Goal: Task Accomplishment & Management: Use online tool/utility

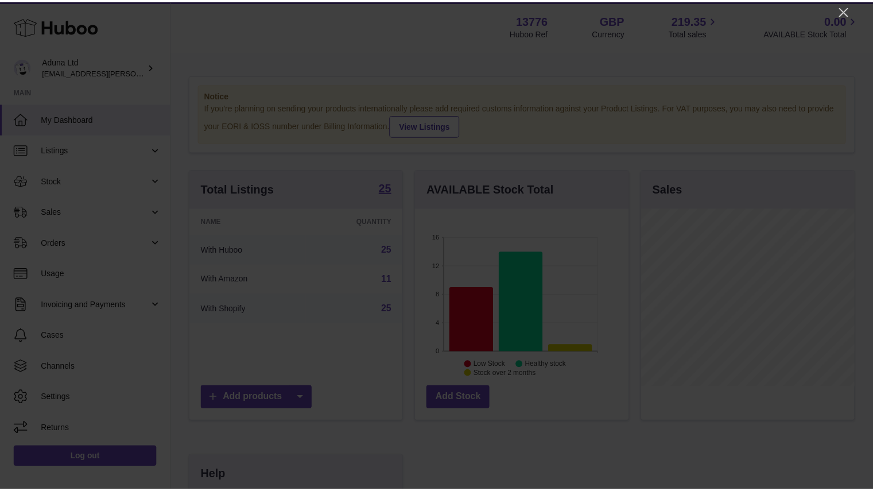
scroll to position [179, 216]
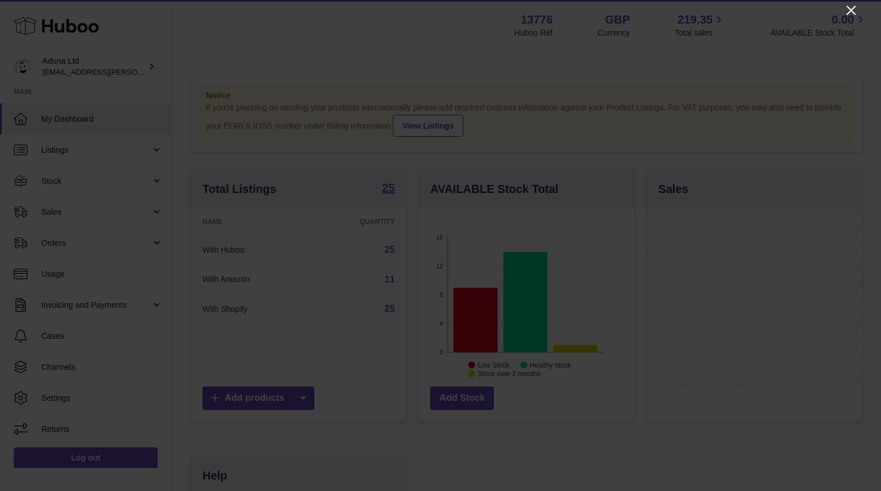
click at [845, 13] on icon "Close" at bounding box center [852, 10] width 14 height 14
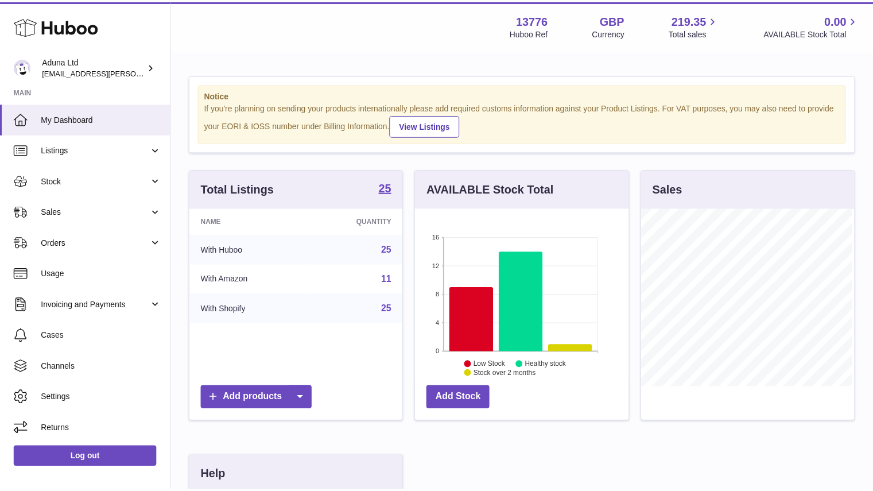
scroll to position [573606, 573572]
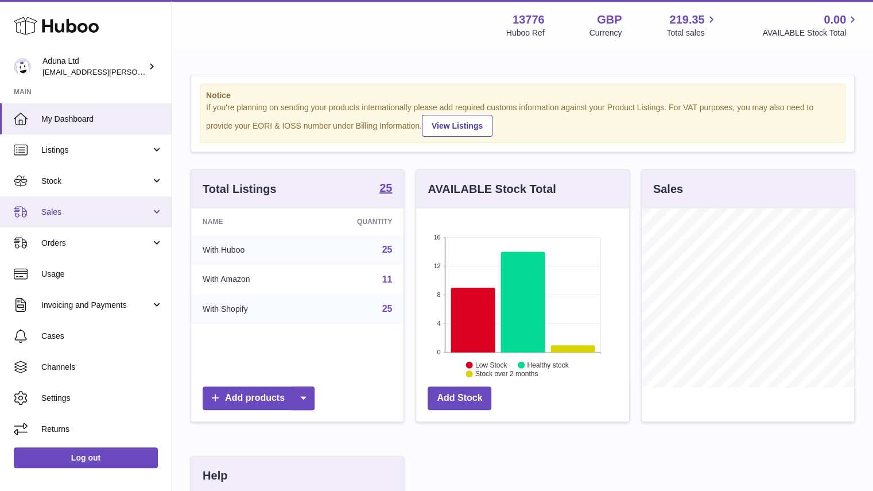
click at [55, 213] on span "Sales" at bounding box center [96, 212] width 110 height 11
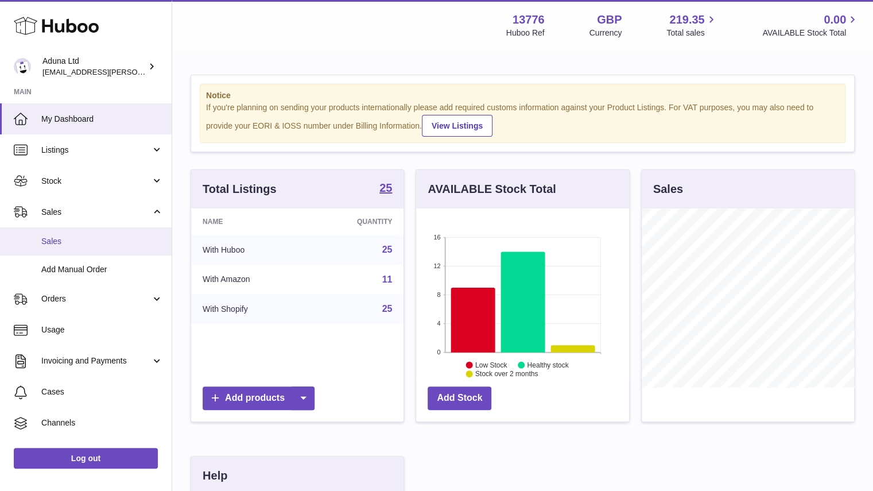
click at [81, 243] on span "Sales" at bounding box center [102, 241] width 122 height 11
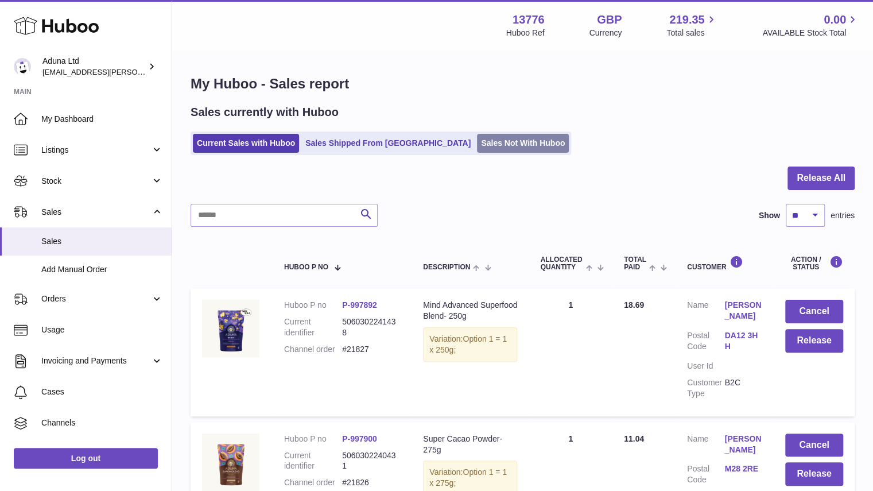
click at [477, 151] on link "Sales Not With Huboo" at bounding box center [523, 143] width 92 height 19
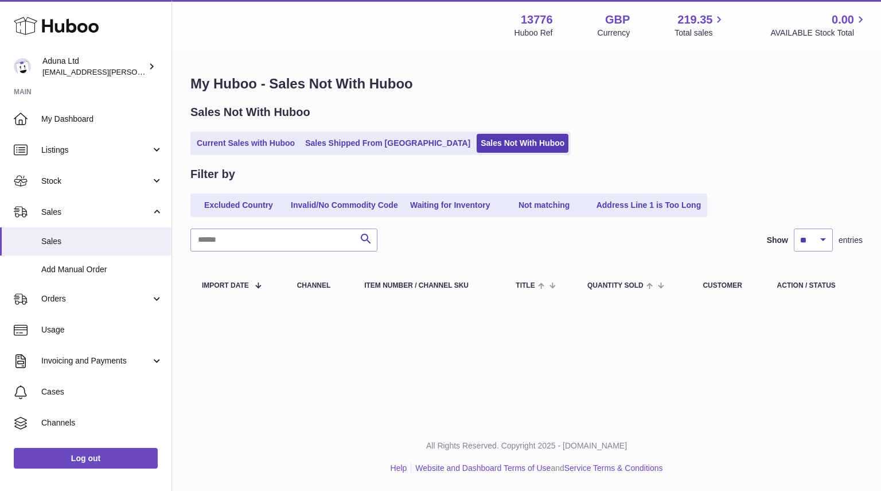
click at [267, 154] on ul "Current Sales with Huboo Sales Shipped From Huboo Sales Not With Huboo" at bounding box center [380, 143] width 380 height 24
click at [297, 148] on link "Current Sales with Huboo" at bounding box center [246, 143] width 106 height 19
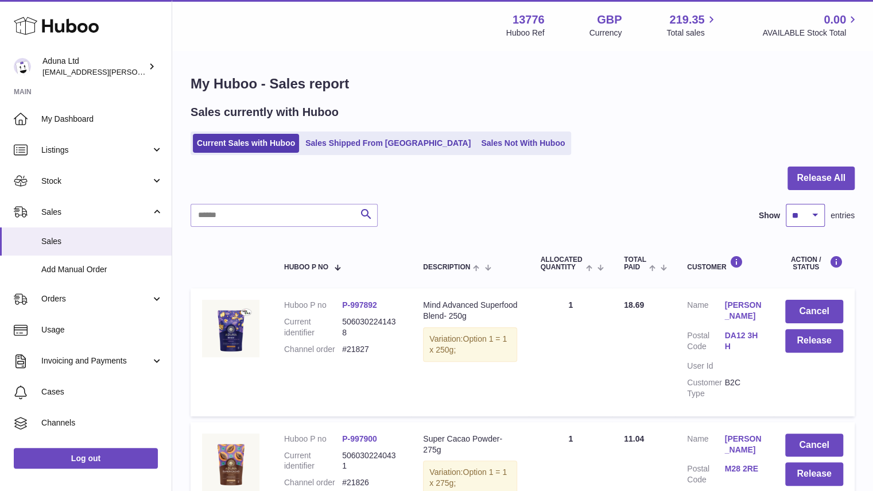
click at [810, 206] on select "** ** ** ***" at bounding box center [805, 215] width 39 height 23
select select "***"
click at [786, 204] on select "** ** ** ***" at bounding box center [805, 215] width 39 height 23
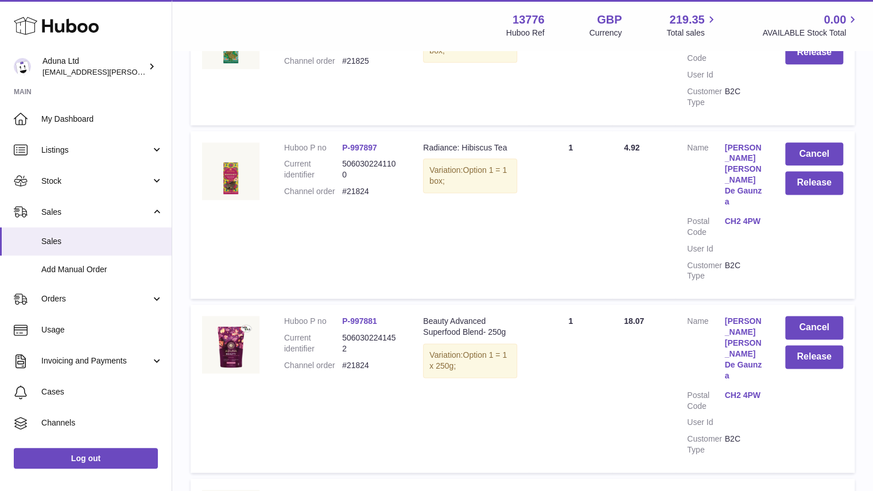
scroll to position [810, 0]
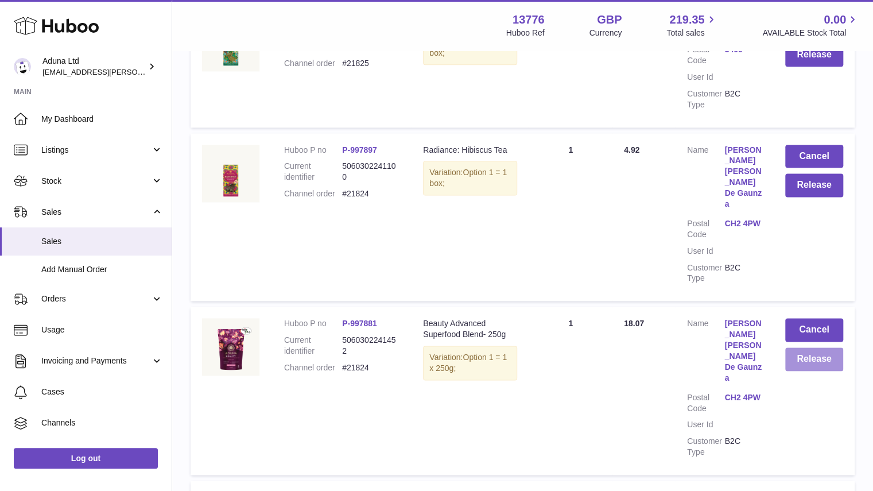
click at [798, 347] on button "Release" at bounding box center [814, 359] width 58 height 24
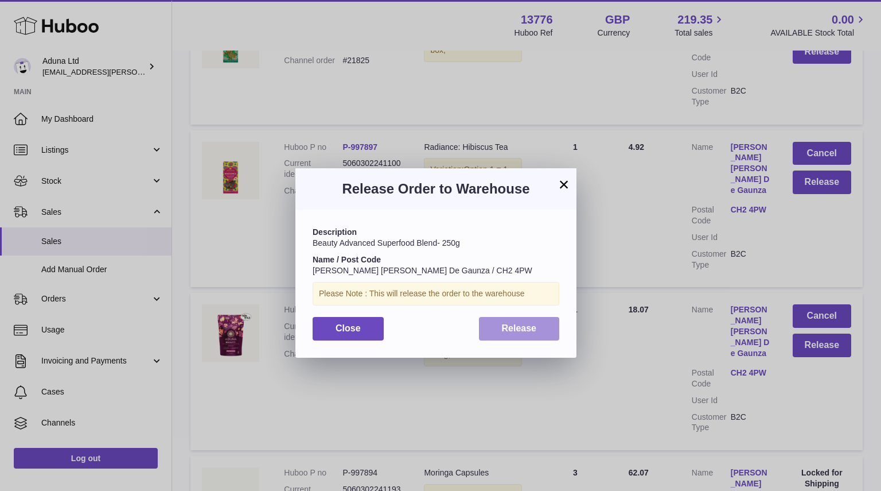
click at [557, 325] on button "Release" at bounding box center [519, 329] width 81 height 24
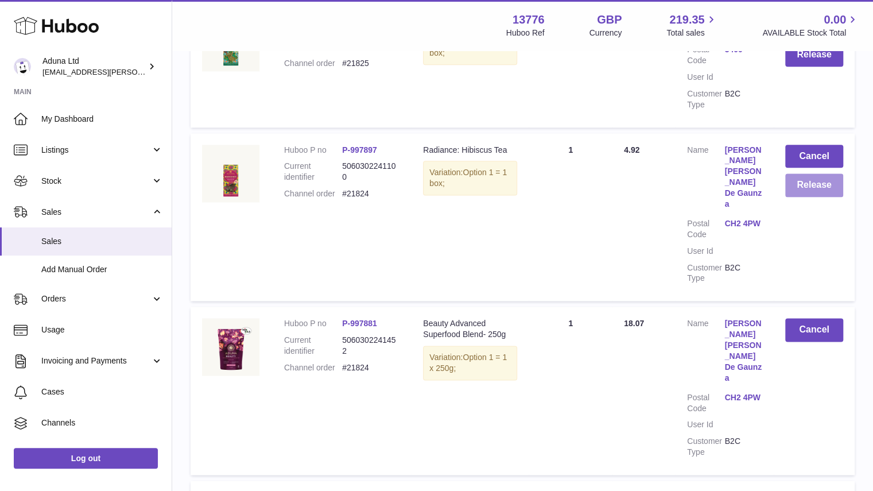
click at [826, 197] on button "Release" at bounding box center [814, 185] width 58 height 24
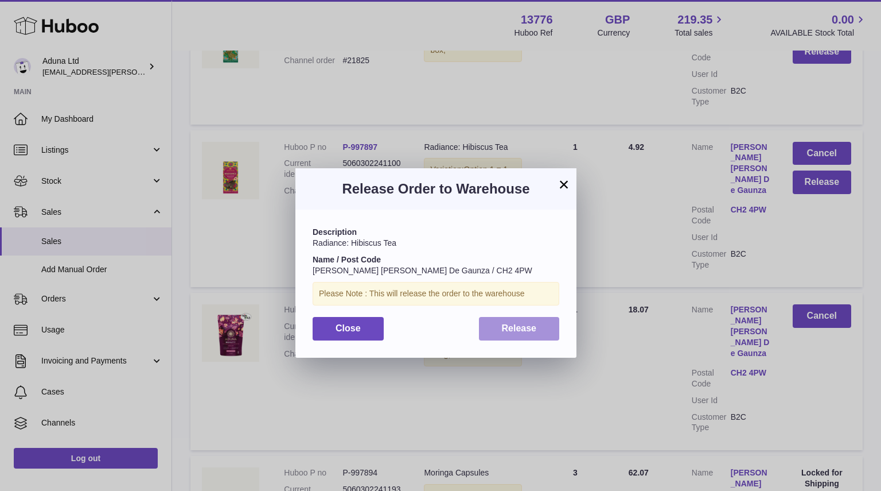
click at [555, 321] on button "Release" at bounding box center [519, 329] width 81 height 24
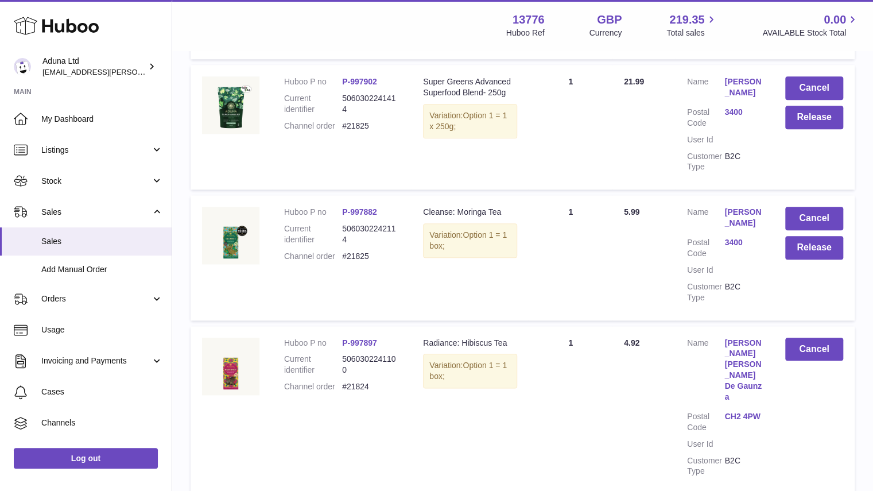
scroll to position [589, 0]
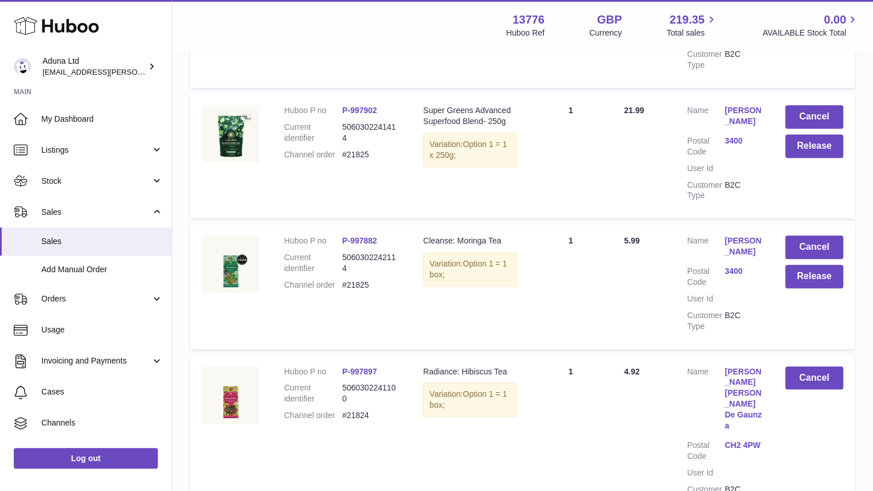
click at [741, 286] on dl "Customer Name [PERSON_NAME] Postal Code 3400 User Id Customer Type B2C" at bounding box center [724, 286] width 75 height 102
click at [741, 257] on link "[PERSON_NAME]" at bounding box center [742, 246] width 37 height 22
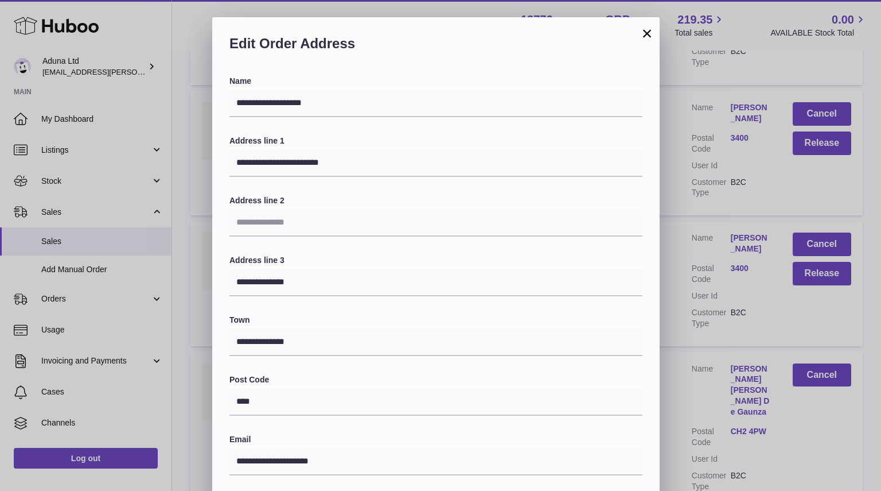
click at [652, 36] on button "×" at bounding box center [647, 33] width 14 height 14
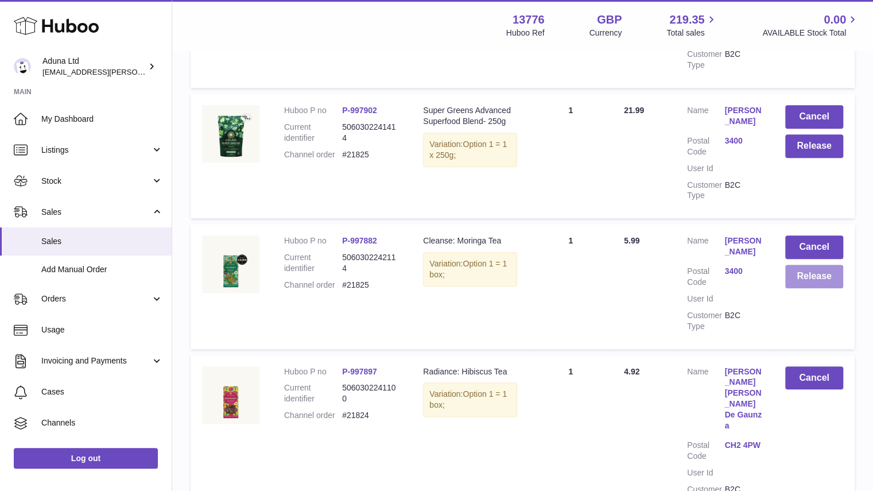
click at [818, 288] on button "Release" at bounding box center [814, 277] width 58 height 24
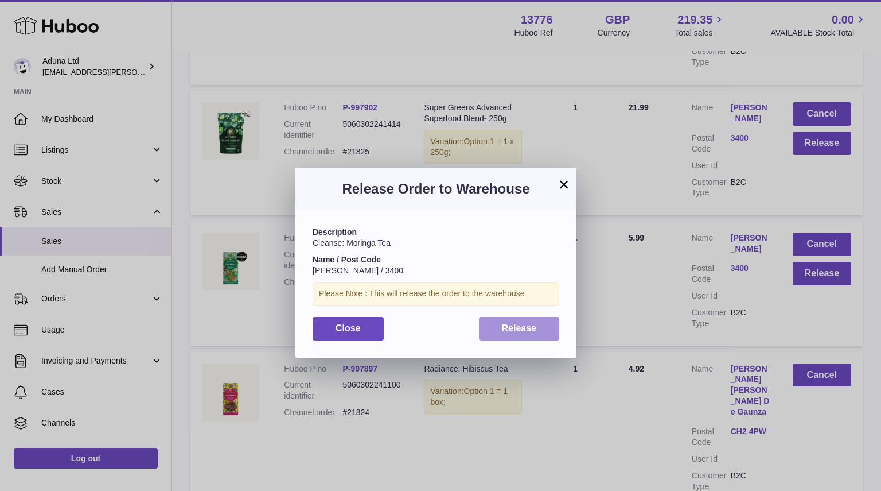
click at [516, 325] on span "Release" at bounding box center [519, 328] width 35 height 10
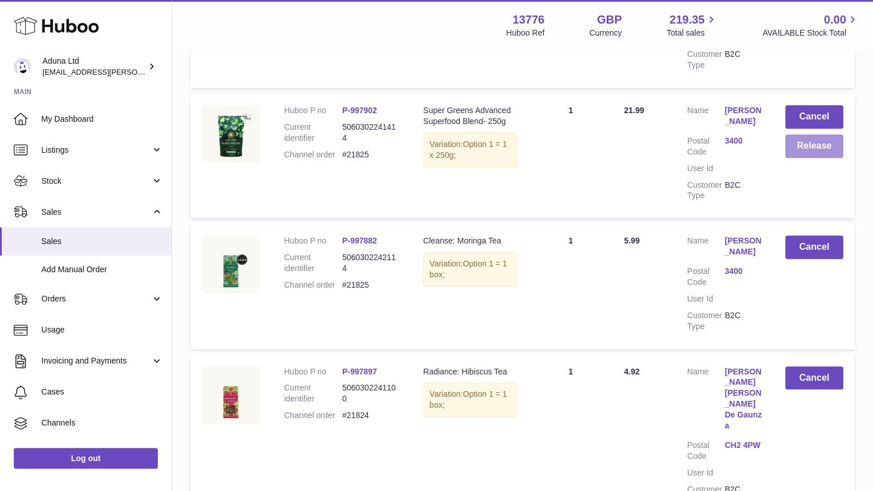
click at [821, 143] on button "Release" at bounding box center [814, 146] width 58 height 24
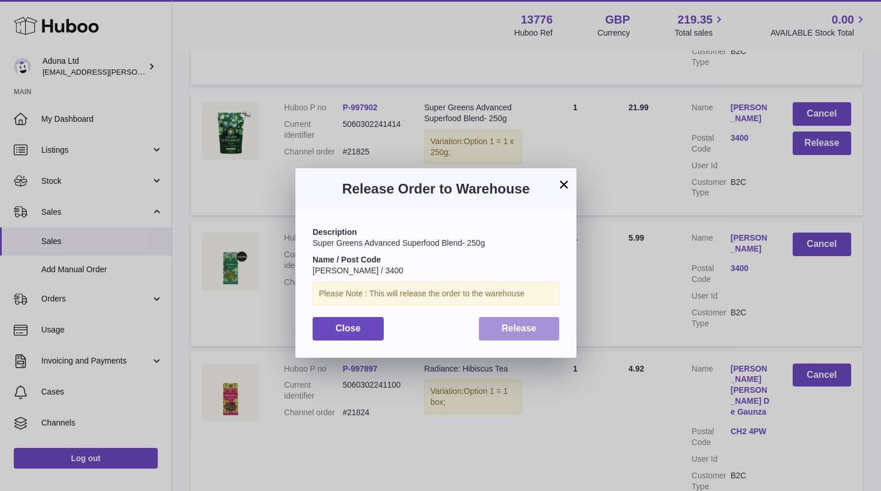
click at [512, 335] on button "Release" at bounding box center [519, 329] width 81 height 24
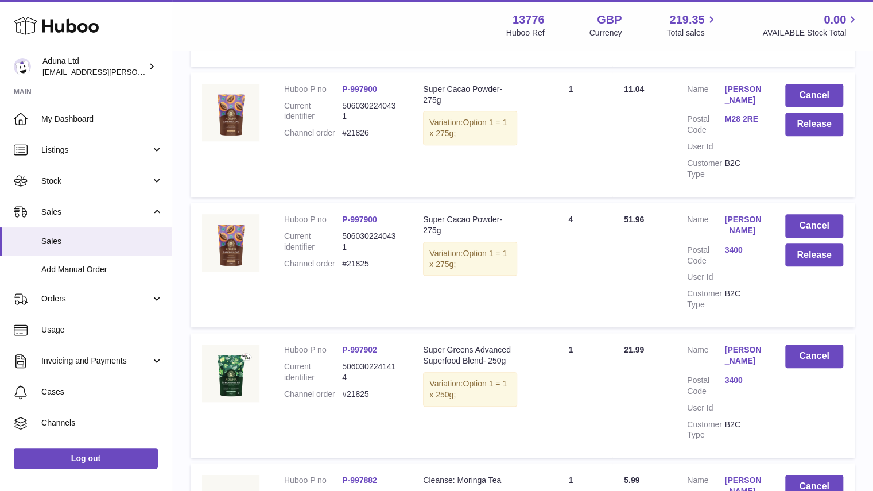
scroll to position [297, 0]
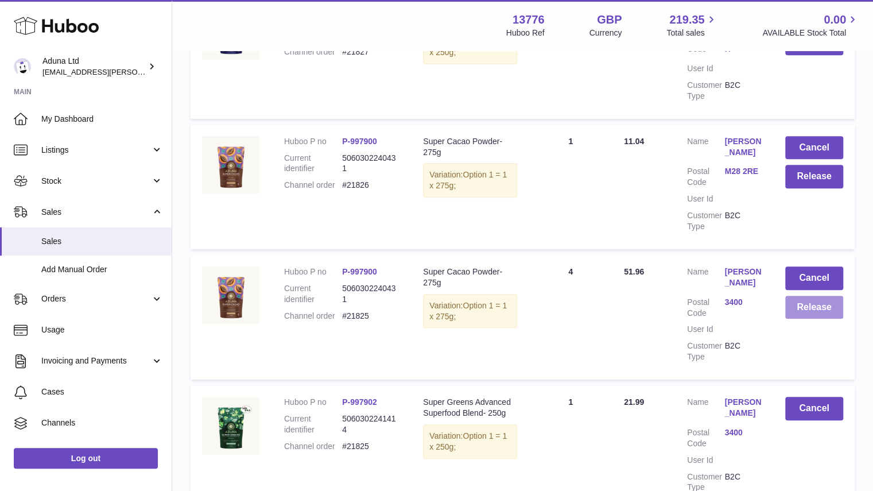
click at [807, 295] on button "Release" at bounding box center [814, 307] width 58 height 24
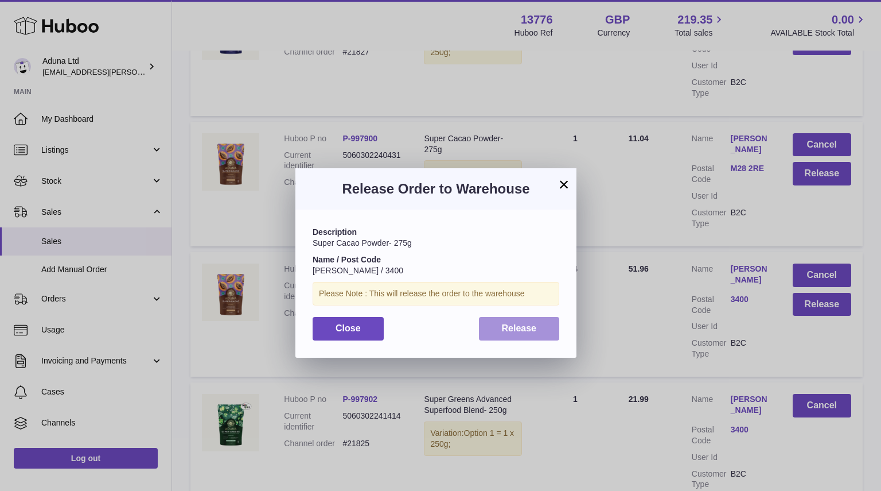
click at [531, 328] on span "Release" at bounding box center [519, 328] width 35 height 10
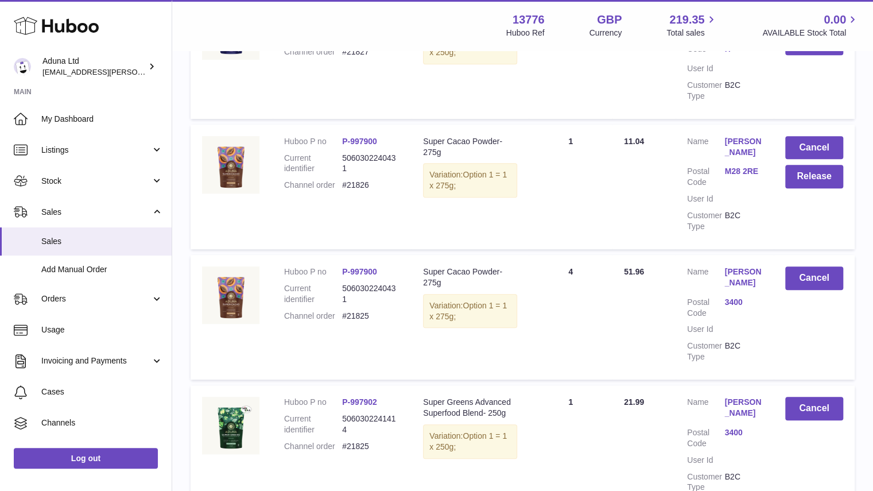
click at [813, 164] on td "Cancel Release" at bounding box center [813, 187] width 81 height 125
click at [807, 168] on button "Release" at bounding box center [814, 177] width 58 height 24
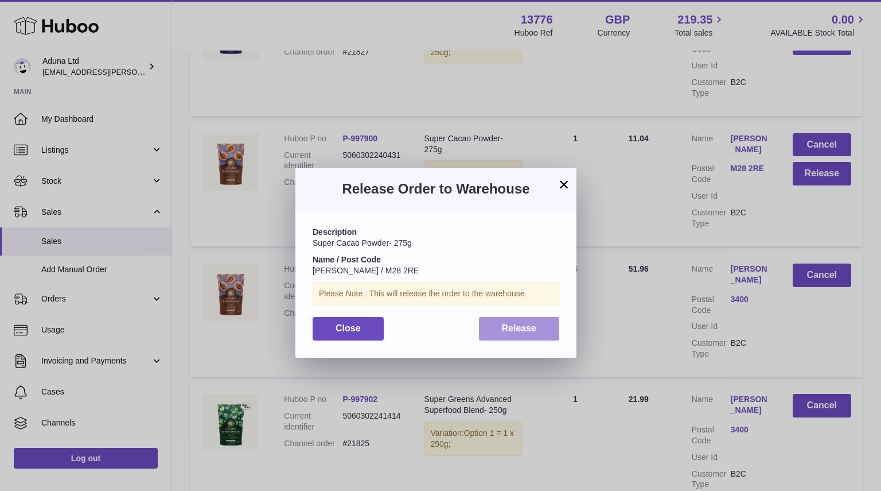
click at [504, 327] on span "Release" at bounding box center [519, 328] width 35 height 10
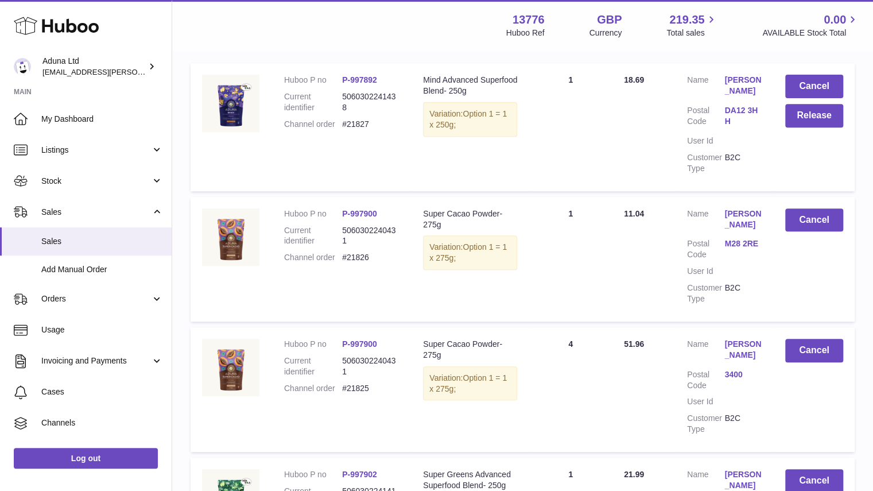
scroll to position [149, 0]
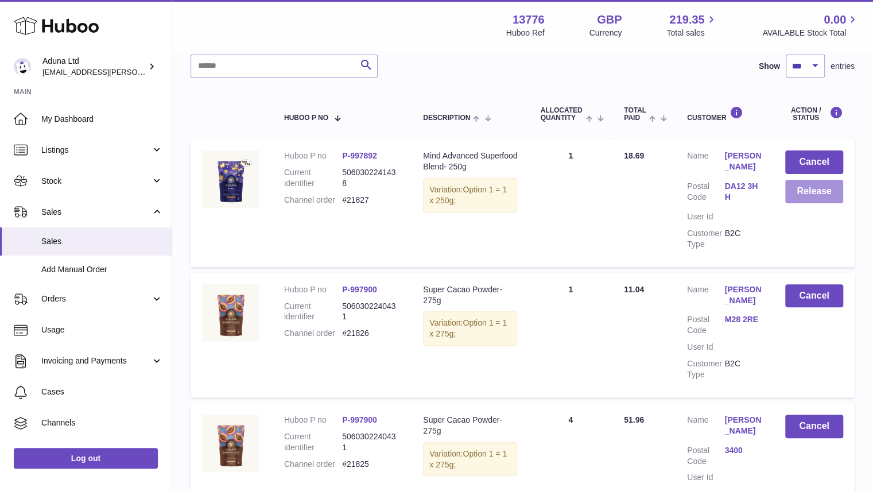
click at [804, 189] on button "Release" at bounding box center [814, 192] width 58 height 24
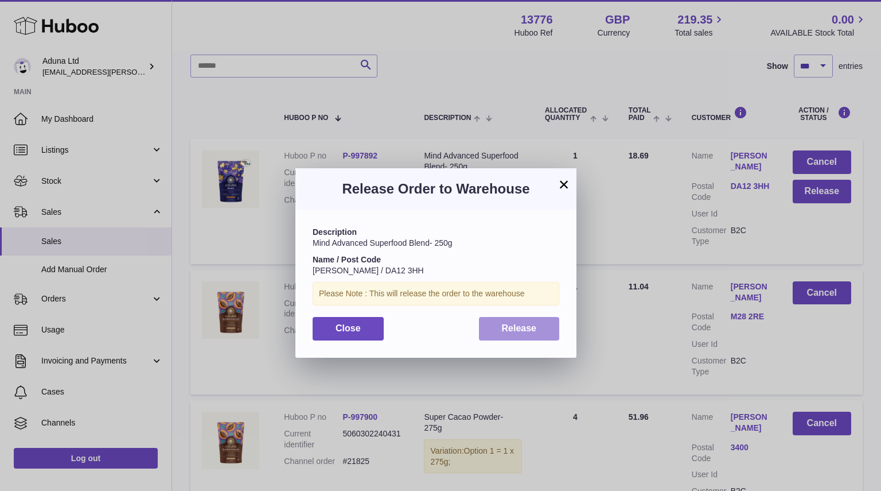
click at [518, 329] on span "Release" at bounding box center [519, 328] width 35 height 10
